Goal: Information Seeking & Learning: Learn about a topic

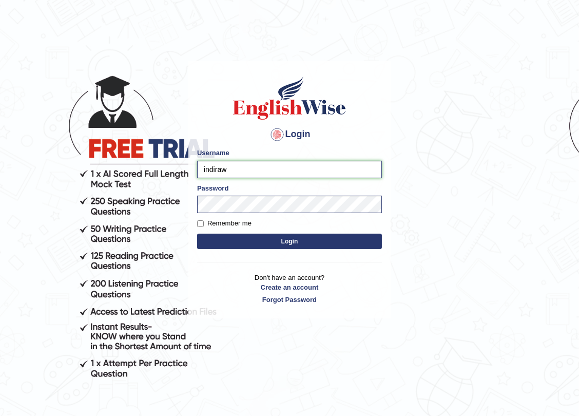
drag, startPoint x: 196, startPoint y: 163, endPoint x: -6, endPoint y: 117, distance: 206.9
click at [0, 117] on html "Login Please fix the following errors: Username indiraw Password Remember me Lo…" at bounding box center [289, 208] width 579 height 416
type input "wigner"
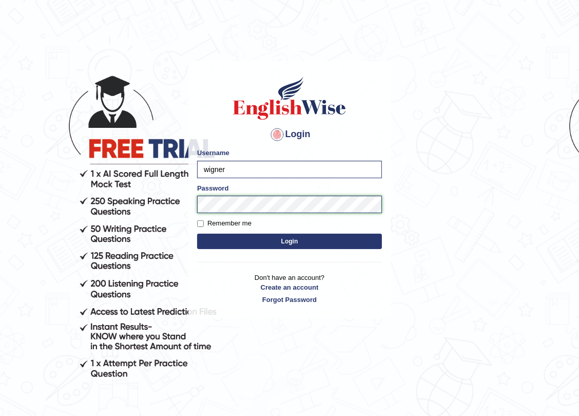
click at [0, 192] on html "Login Please fix the following errors: Username wigner Password Remember me Log…" at bounding box center [289, 208] width 579 height 416
click at [197, 234] on button "Login" at bounding box center [289, 241] width 185 height 15
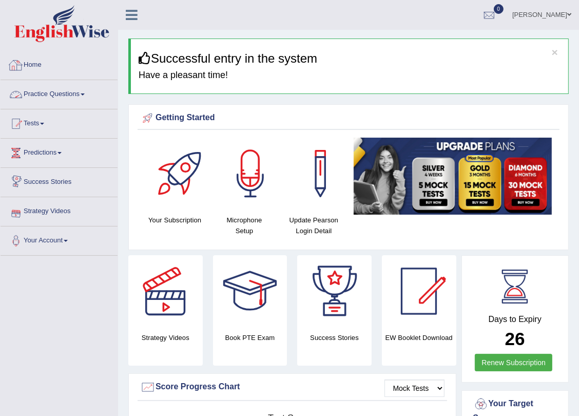
click at [40, 56] on link "Home" at bounding box center [59, 64] width 117 height 26
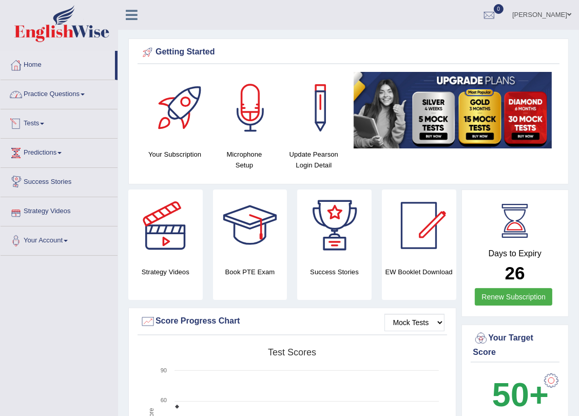
click at [69, 103] on link "Practice Questions" at bounding box center [59, 93] width 117 height 26
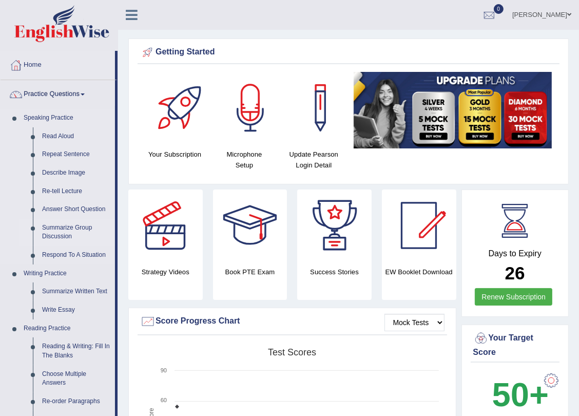
click at [1, 80] on link "Practice Questions" at bounding box center [58, 93] width 114 height 26
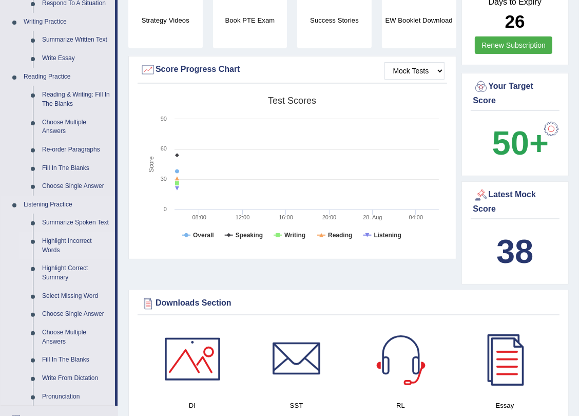
scroll to position [186, 0]
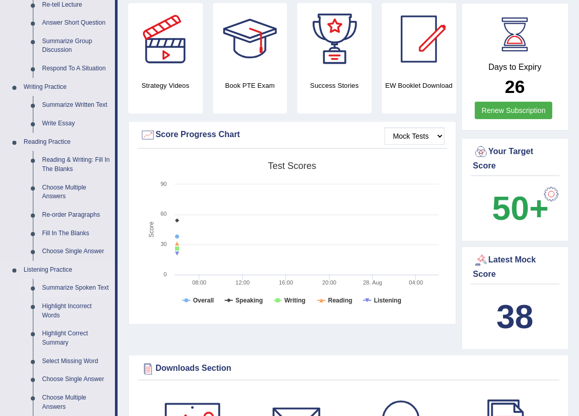
click at [71, 287] on link "Summarize Spoken Text" at bounding box center [76, 288] width 78 height 18
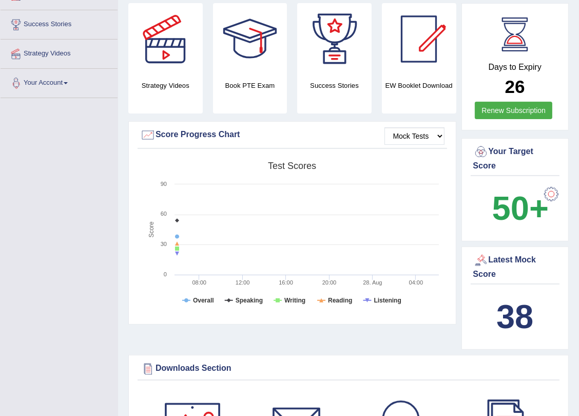
scroll to position [249, 0]
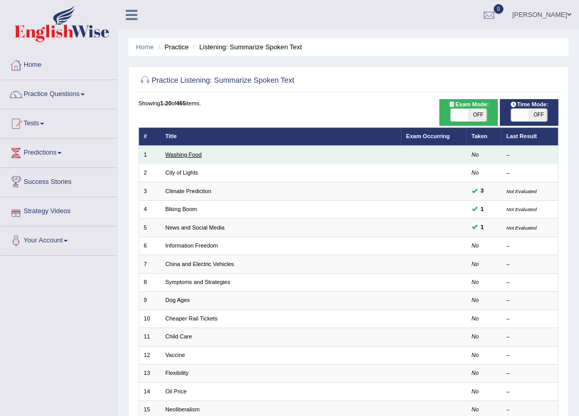
click at [183, 156] on link "Washing Food" at bounding box center [183, 154] width 36 height 6
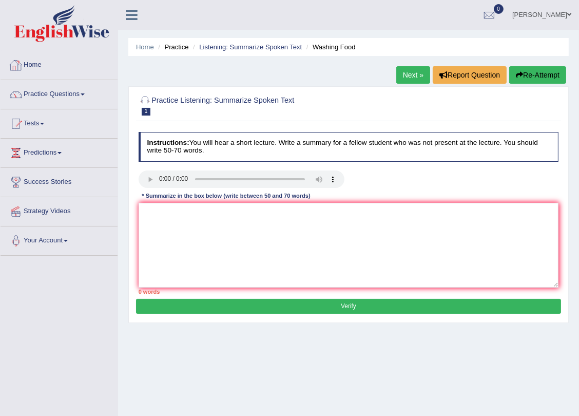
click at [33, 67] on link "Home" at bounding box center [59, 64] width 117 height 26
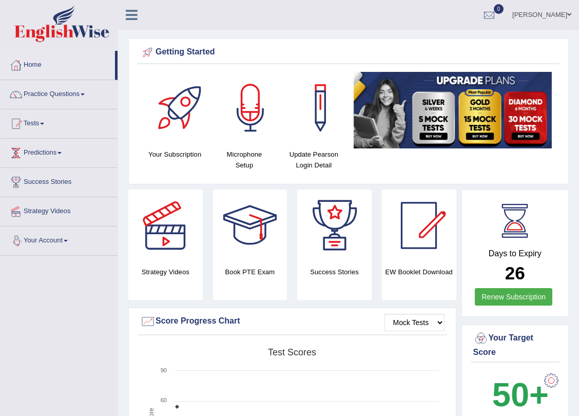
click at [46, 149] on link "Predictions" at bounding box center [59, 152] width 117 height 26
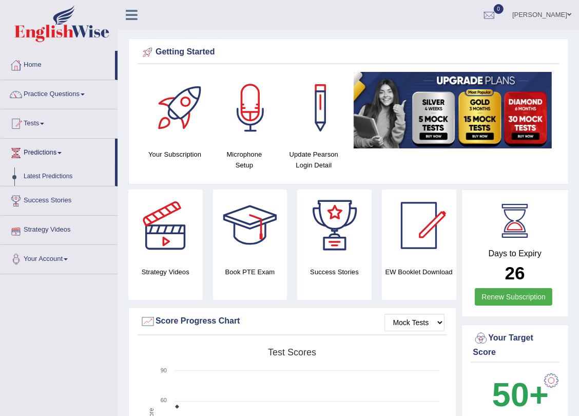
click at [57, 203] on link "Success Stories" at bounding box center [59, 199] width 117 height 26
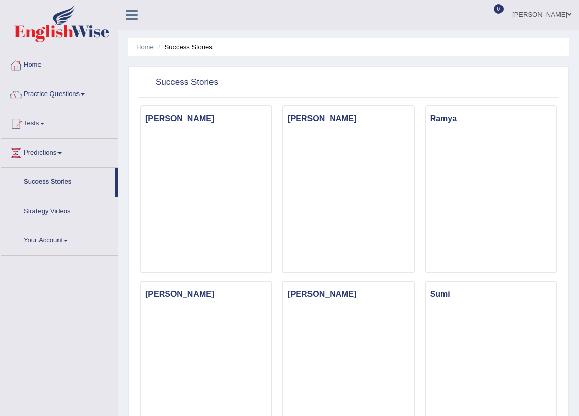
click at [52, 151] on link "Predictions" at bounding box center [59, 152] width 117 height 26
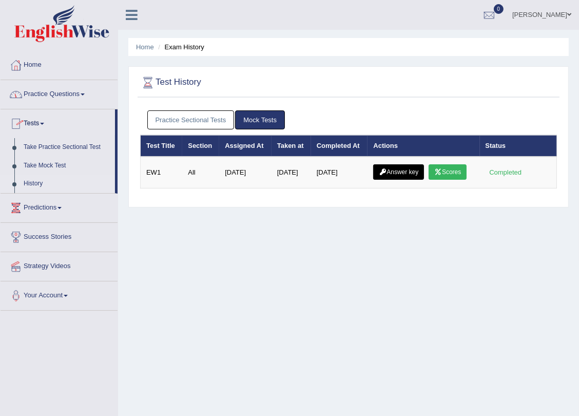
click at [46, 96] on link "Practice Questions" at bounding box center [59, 93] width 117 height 26
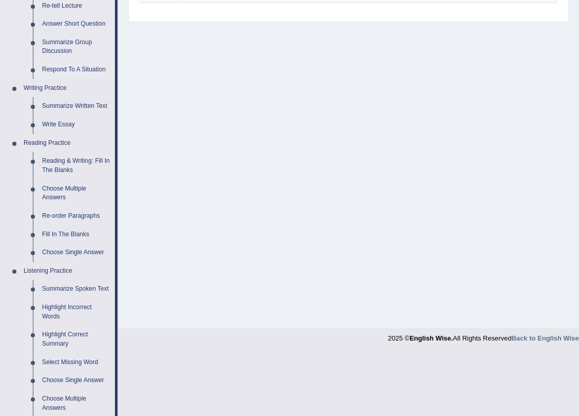
scroll to position [186, 0]
click at [55, 160] on link "Reading & Writing: Fill In The Blanks" at bounding box center [76, 164] width 78 height 27
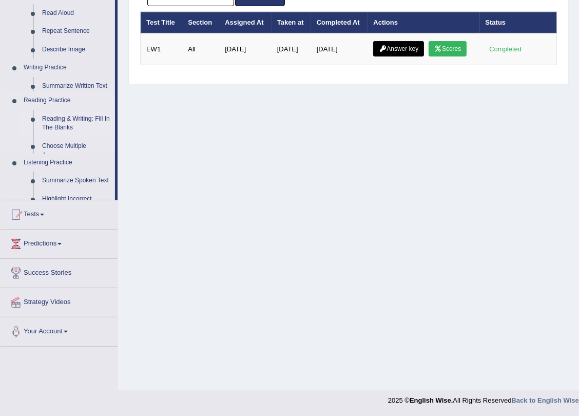
scroll to position [123, 0]
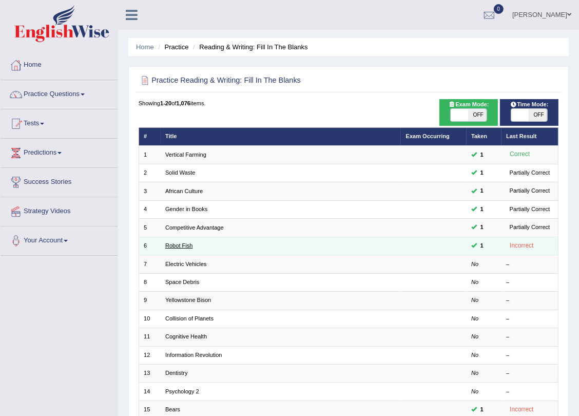
click at [185, 246] on link "Robot Fish" at bounding box center [178, 245] width 27 height 6
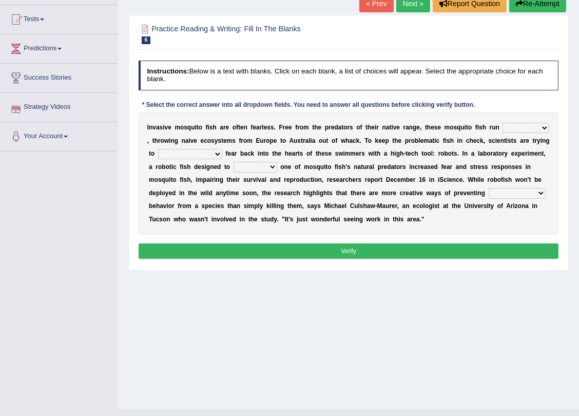
scroll to position [123, 0]
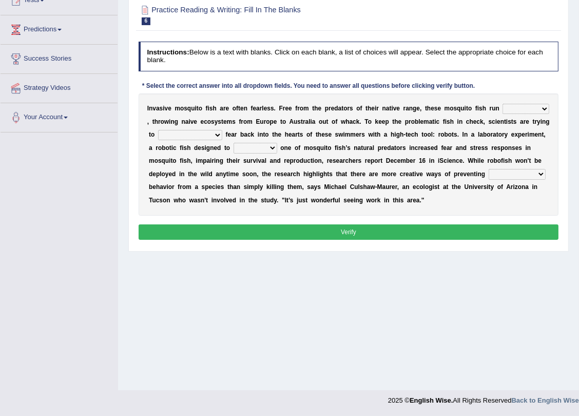
click at [509, 111] on select "occupant flippant rampant concordant" at bounding box center [526, 109] width 46 height 10
select select "rampant"
click at [503, 104] on select "occupant flippant rampant concordant" at bounding box center [526, 109] width 46 height 10
click at [177, 139] on select "accept spike strike drake" at bounding box center [190, 135] width 64 height 10
select select "strike"
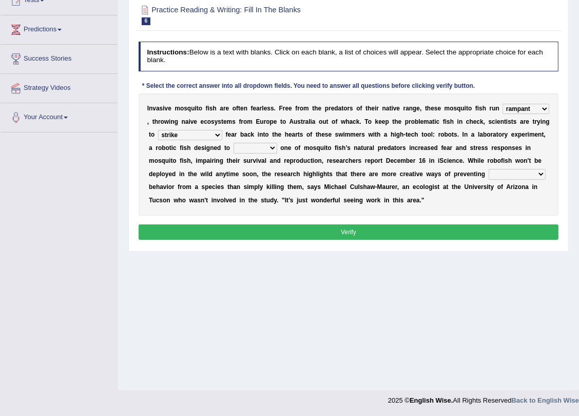
click at [158, 130] on select "accept spike strike drake" at bounding box center [190, 135] width 64 height 10
click at [234, 148] on select "bequest mimic battle conquest" at bounding box center [256, 148] width 44 height 10
select select "battle"
click at [234, 143] on select "bequest mimic battle conquest" at bounding box center [256, 148] width 44 height 10
click at [489, 170] on select "unprivileged unprecedented uncharted unwanted" at bounding box center [517, 174] width 57 height 10
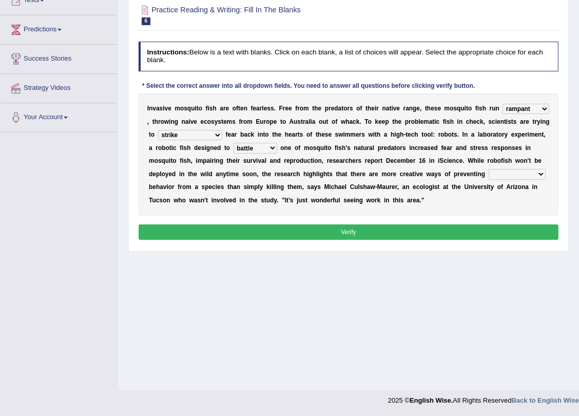
select select "unprecedented"
click at [489, 169] on select "unprivileged unprecedented uncharted unwanted" at bounding box center [517, 174] width 57 height 10
click at [359, 235] on button "Verify" at bounding box center [349, 231] width 420 height 15
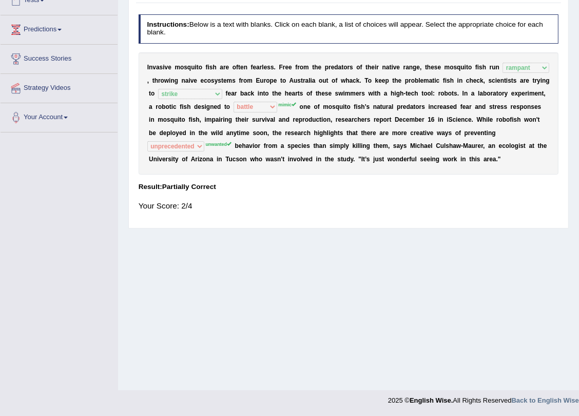
scroll to position [0, 0]
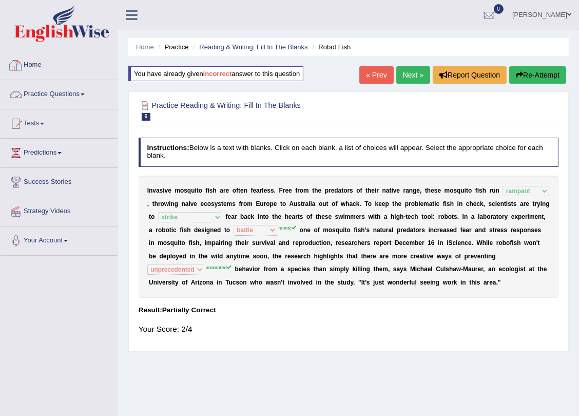
click at [36, 93] on link "Practice Questions" at bounding box center [59, 93] width 117 height 26
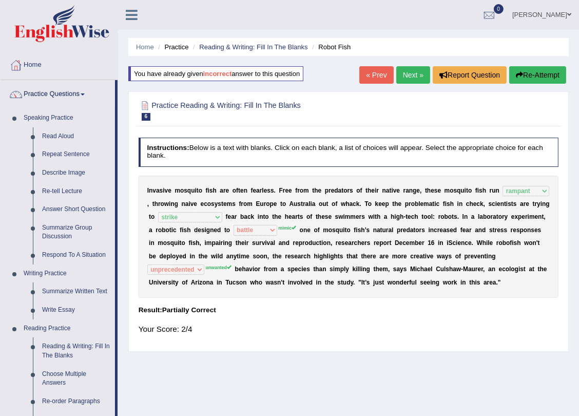
click at [416, 76] on link "Next »" at bounding box center [413, 74] width 34 height 17
